Goal: Book appointment/travel/reservation

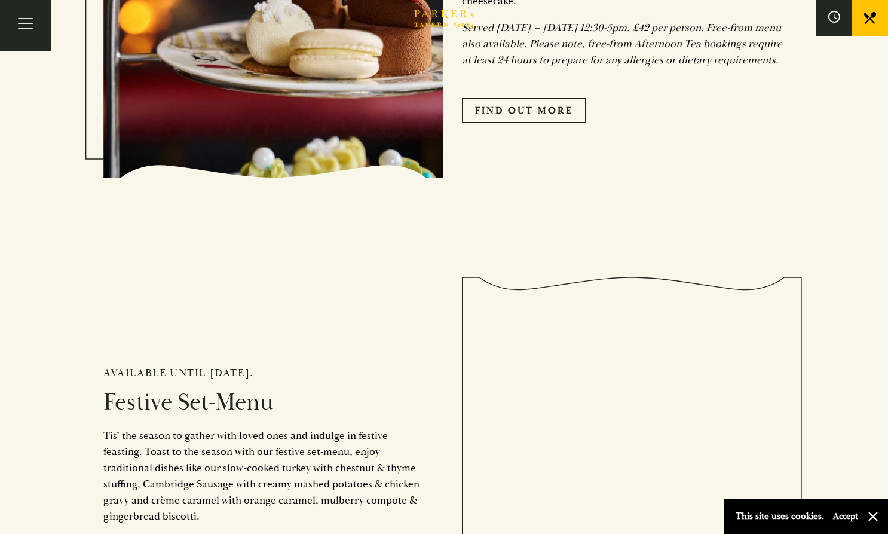
scroll to position [967, 0]
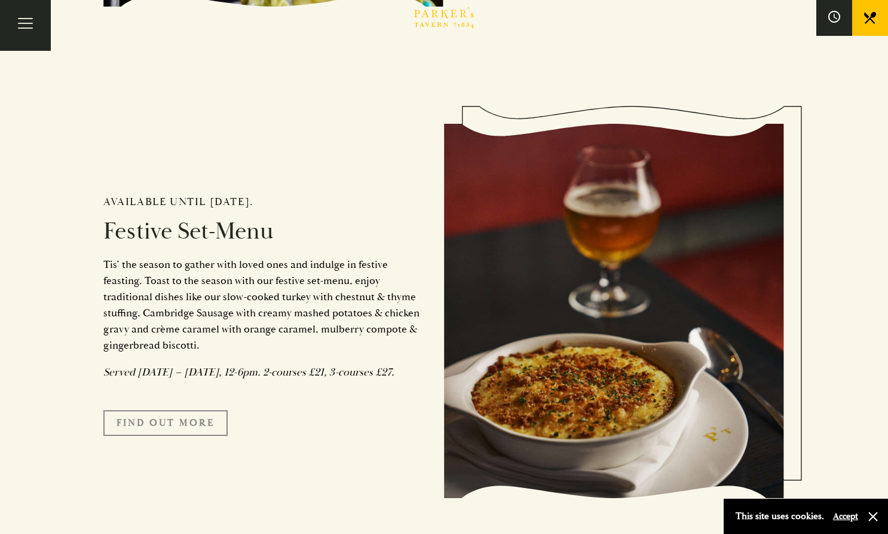
click at [138, 435] on link "FIND OUT MORE" at bounding box center [165, 422] width 124 height 25
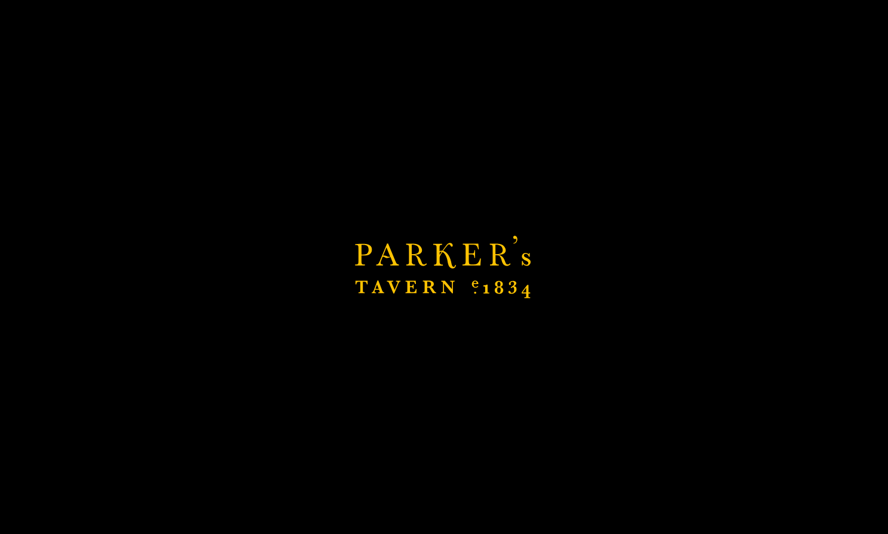
scroll to position [1086, 0]
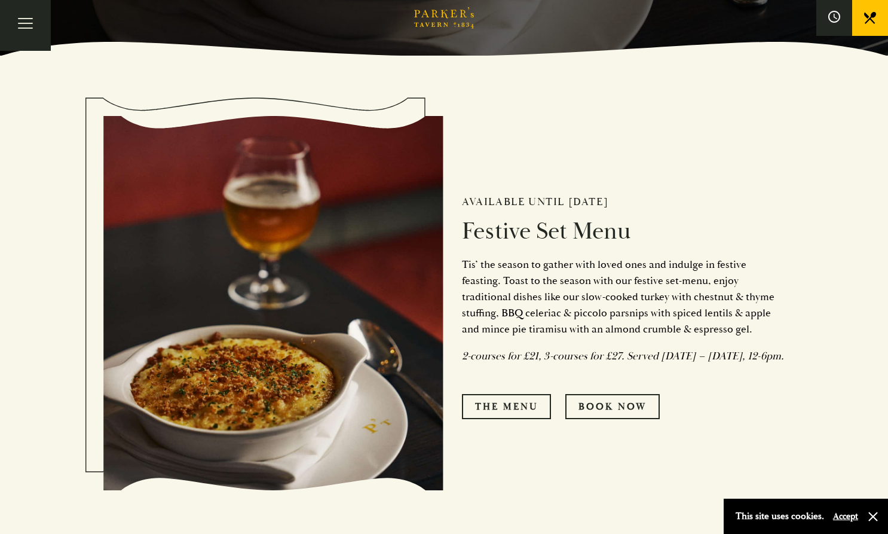
scroll to position [538, 0]
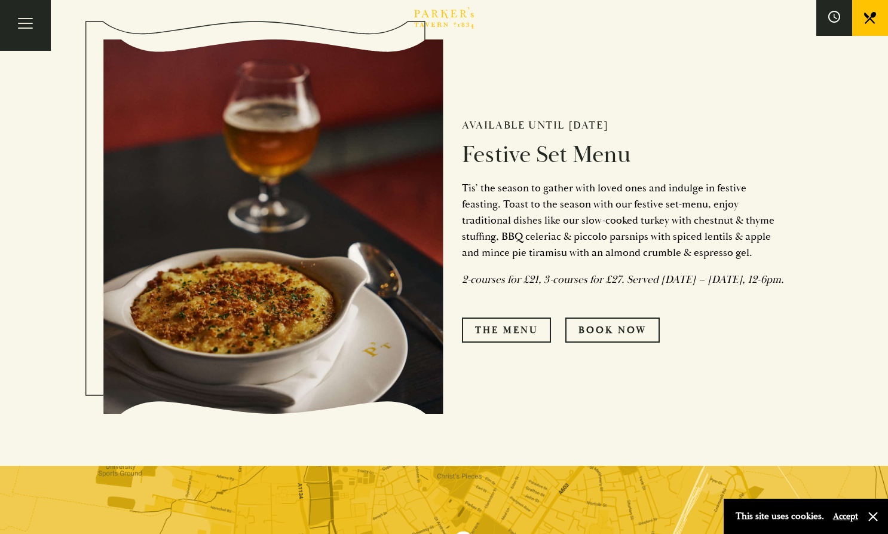
drag, startPoint x: 0, startPoint y: 0, endPoint x: 725, endPoint y: 106, distance: 733.0
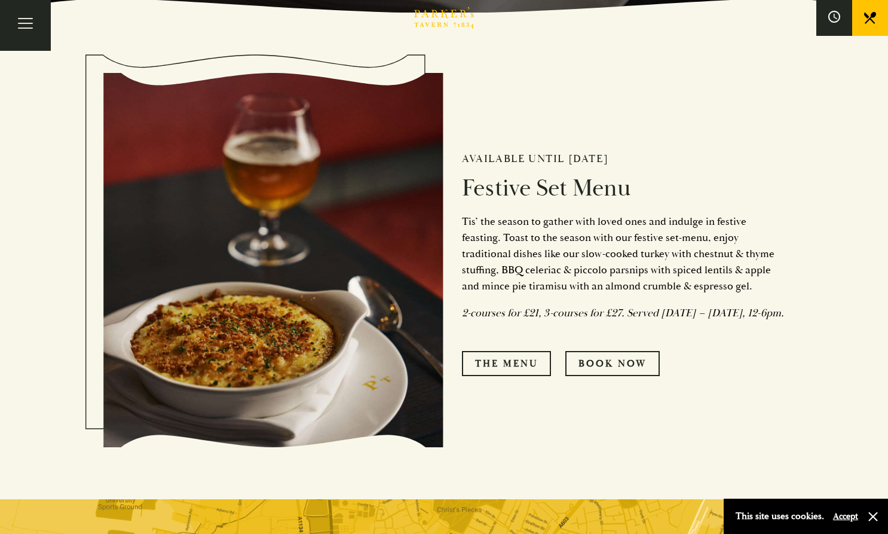
drag, startPoint x: 725, startPoint y: 106, endPoint x: 722, endPoint y: 88, distance: 18.8
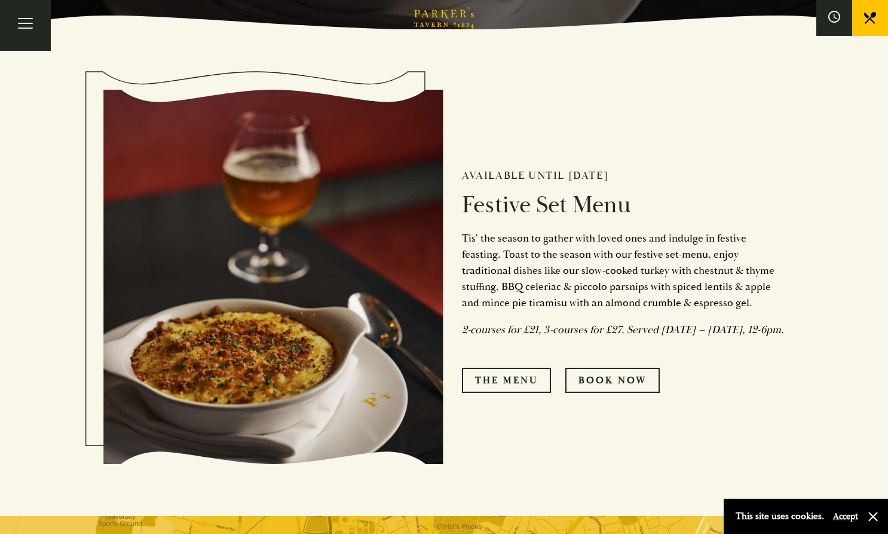
drag, startPoint x: 722, startPoint y: 88, endPoint x: 722, endPoint y: 76, distance: 12.0
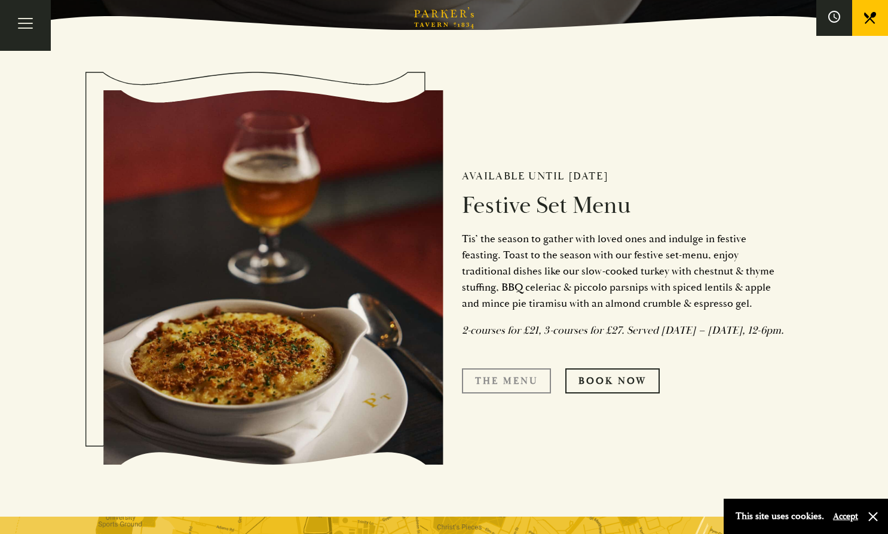
click at [499, 391] on link "The Menu" at bounding box center [506, 380] width 89 height 25
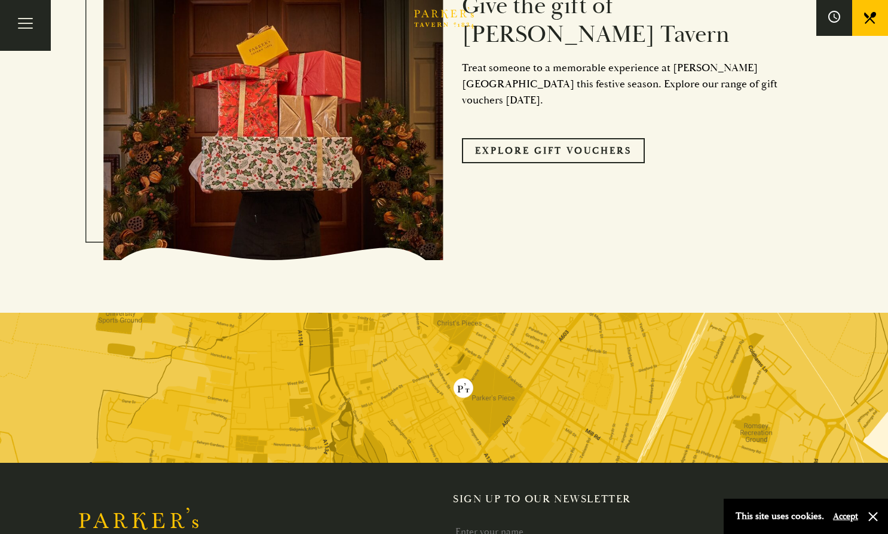
scroll to position [4833, 0]
